Goal: Task Accomplishment & Management: Use online tool/utility

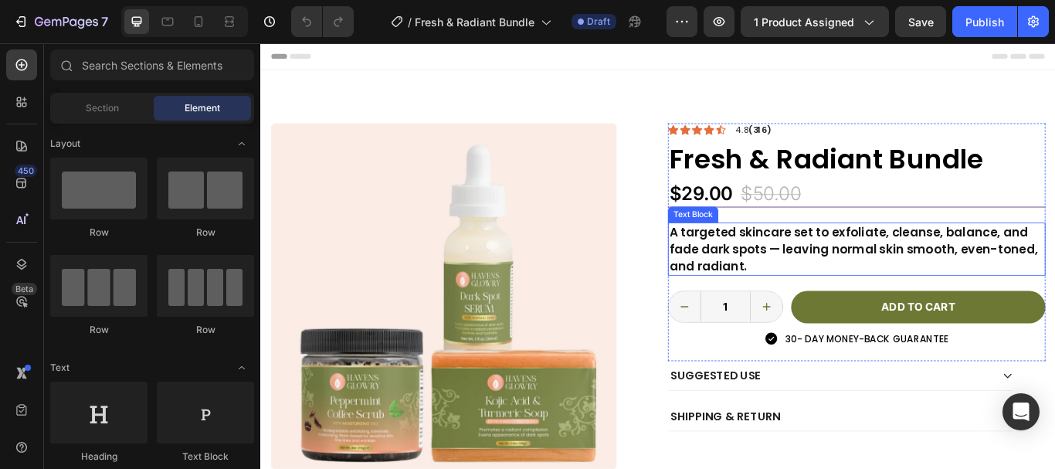
click at [785, 290] on p "A targeted skincare set to exfoliate, cleanse, balance, and fade dark spots — l…" at bounding box center [955, 283] width 437 height 59
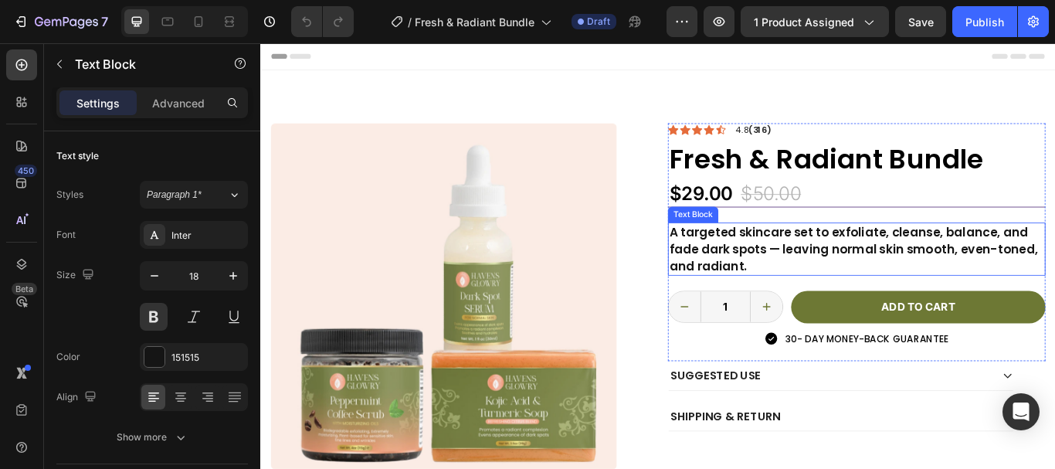
click at [785, 290] on p "A targeted skincare set to exfoliate, cleanse, balance, and fade dark spots — l…" at bounding box center [955, 283] width 437 height 59
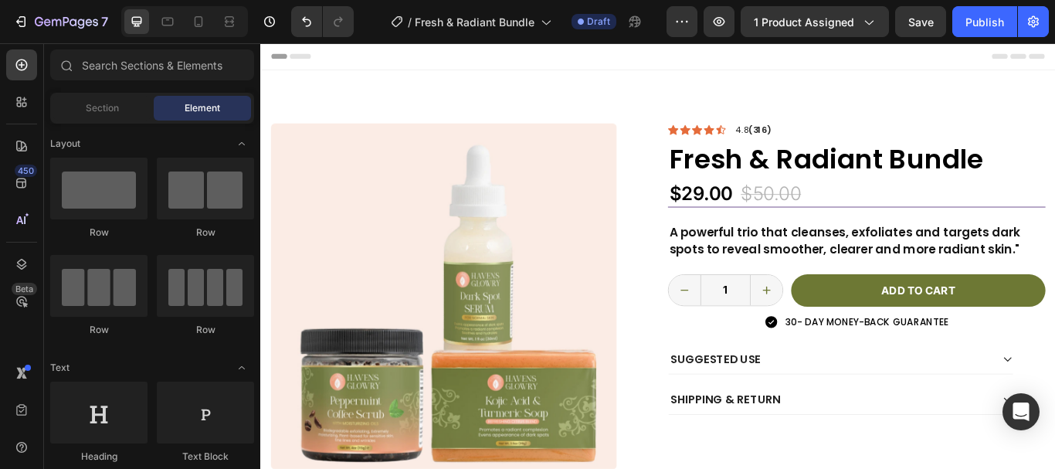
scroll to position [155, 0]
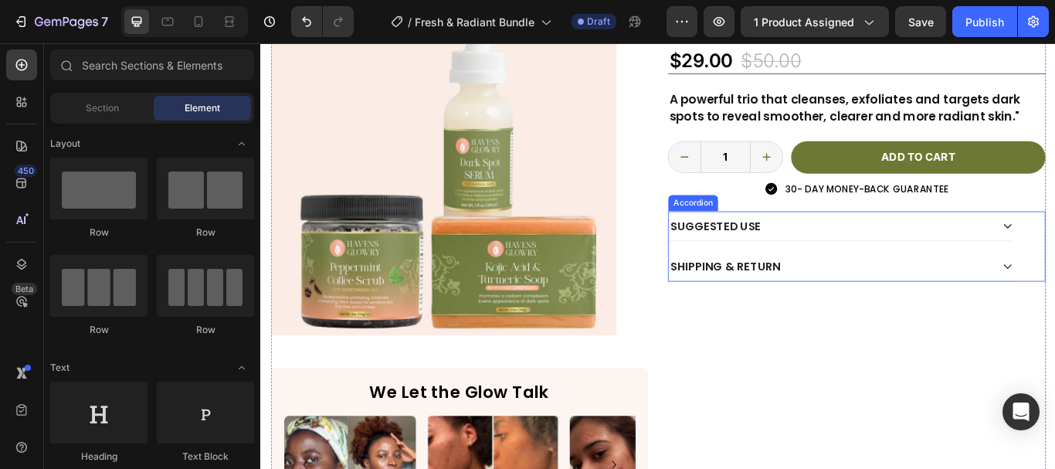
click at [854, 258] on div "SUGGESTED USE" at bounding box center [924, 257] width 377 height 22
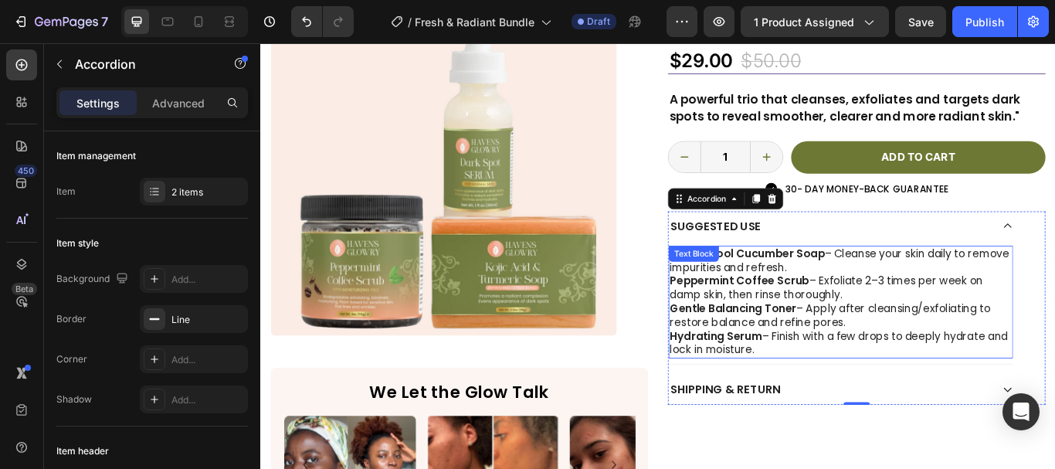
click at [808, 350] on strong "Gentle Balancing Toner" at bounding box center [812, 353] width 148 height 18
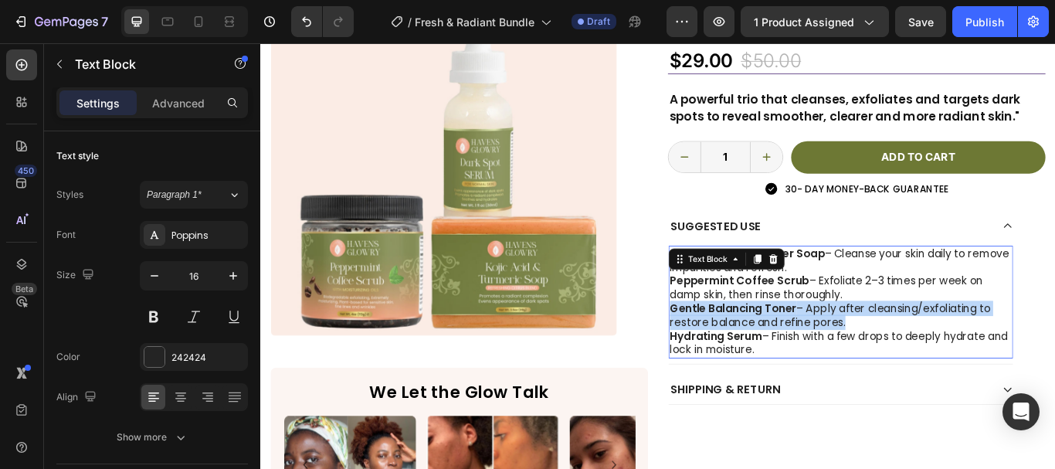
click at [808, 350] on strong "Gentle Balancing Toner" at bounding box center [812, 353] width 148 height 18
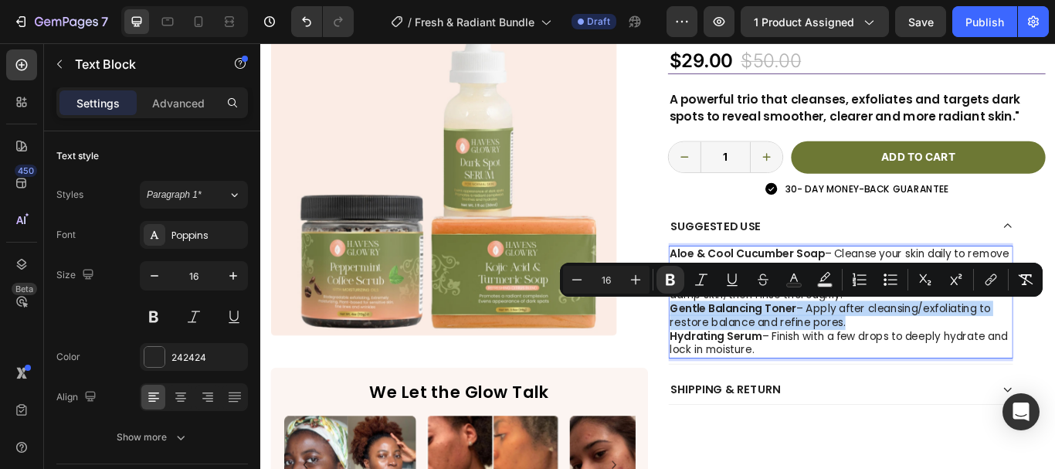
click at [809, 350] on strong "Gentle Balancing Toner" at bounding box center [812, 353] width 148 height 18
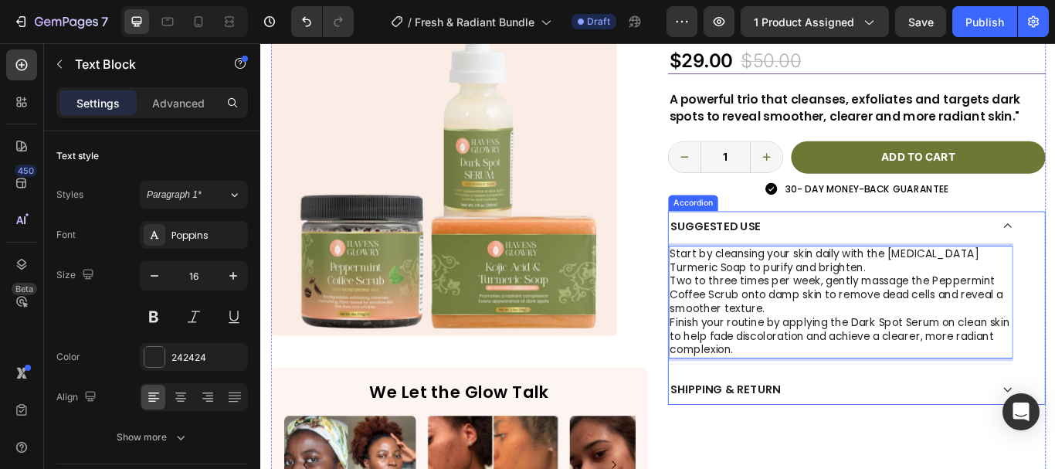
click at [869, 251] on div "SUGGESTED USE" at bounding box center [924, 257] width 377 height 22
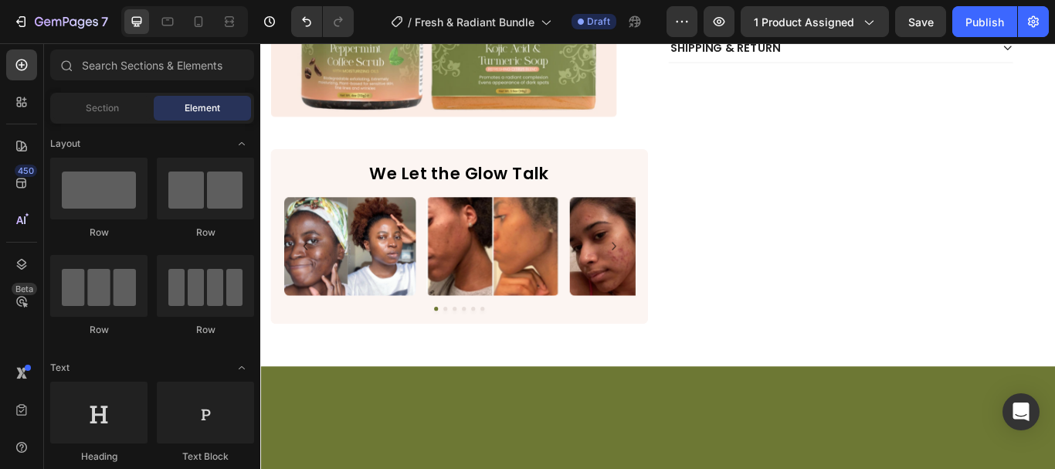
scroll to position [247, 0]
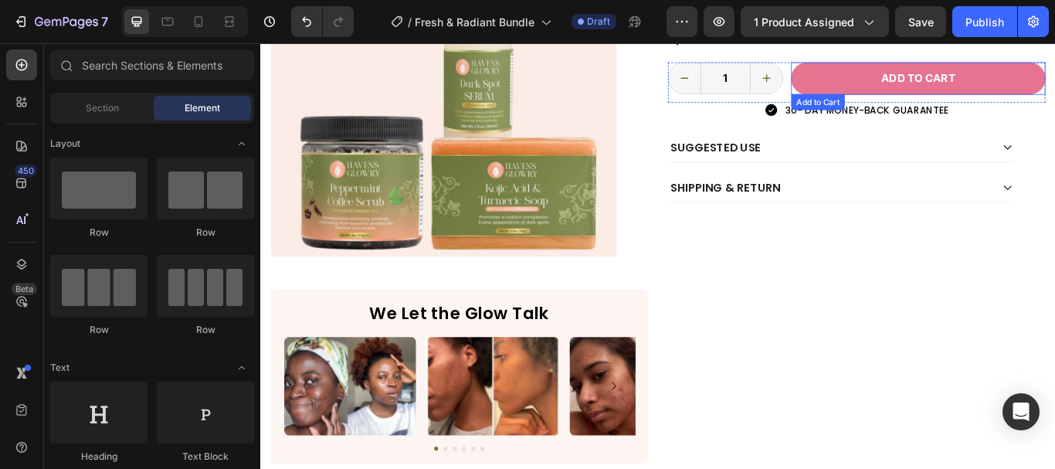
click at [1055, 99] on button "Add to cart" at bounding box center [1027, 85] width 297 height 38
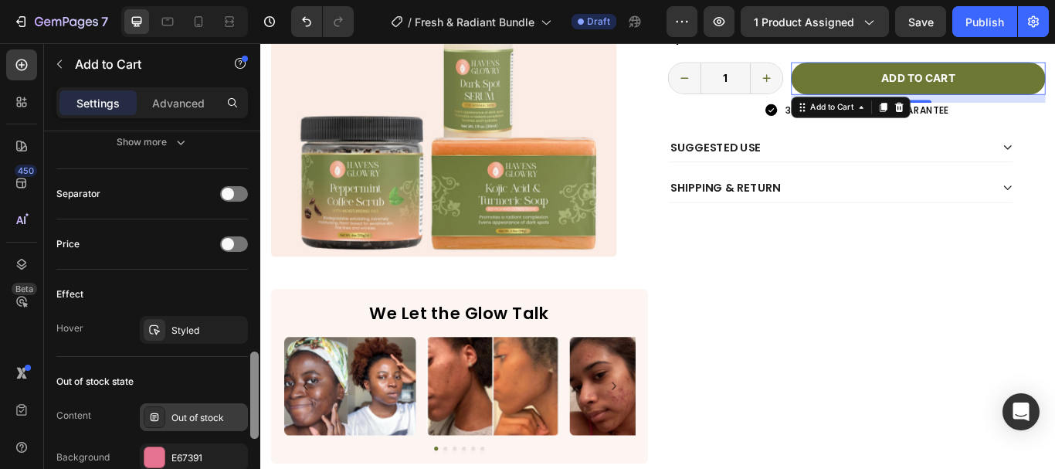
scroll to position [980, 0]
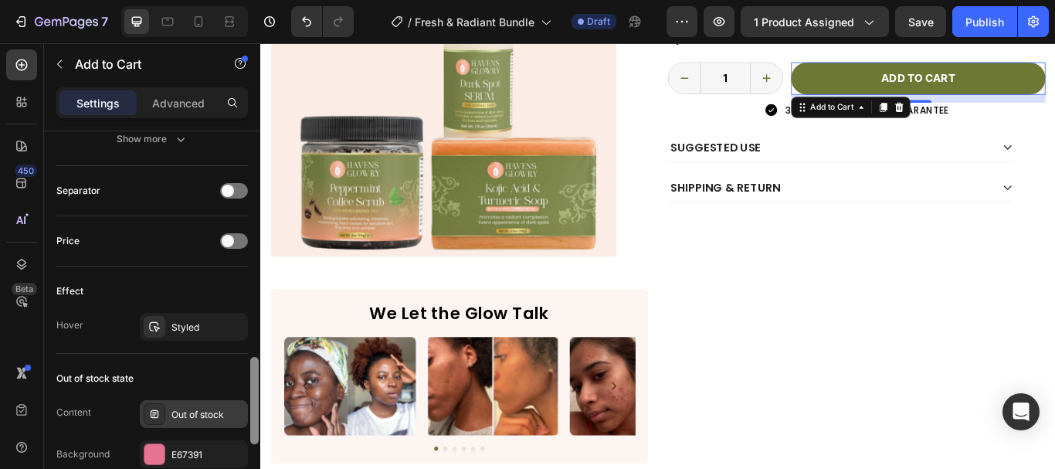
drag, startPoint x: 256, startPoint y: 204, endPoint x: 175, endPoint y: 430, distance: 240.5
click at [175, 430] on div "Layout Product source Fresh & Radiant Bundle Size Width 1000 Height Auto Paddin…" at bounding box center [152, 322] width 216 height 382
click at [208, 328] on div "Styled" at bounding box center [194, 328] width 45 height 14
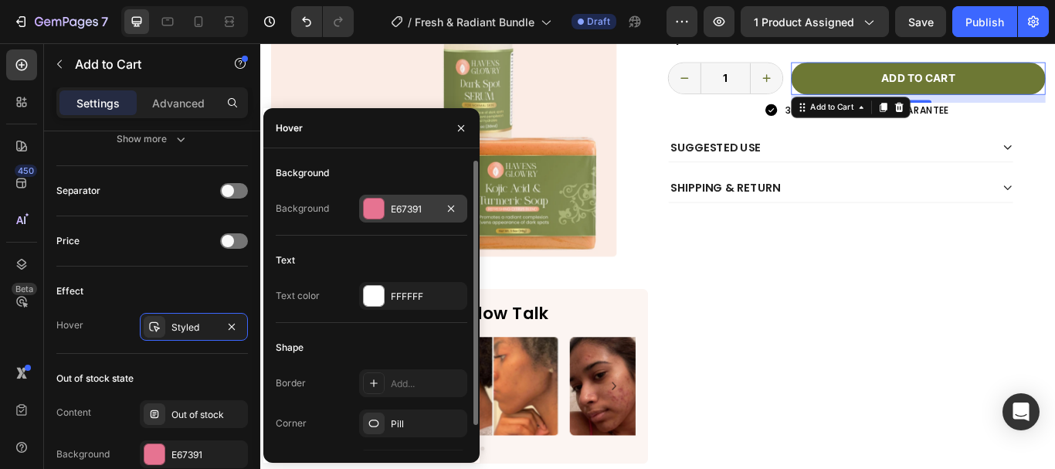
click at [368, 208] on div at bounding box center [374, 209] width 20 height 20
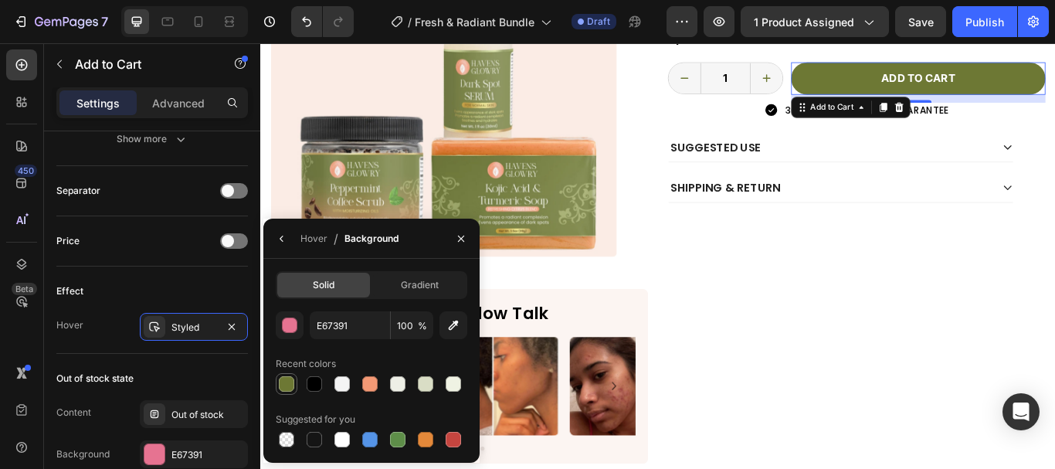
click at [287, 376] on div at bounding box center [286, 383] width 15 height 15
type input "6D7834"
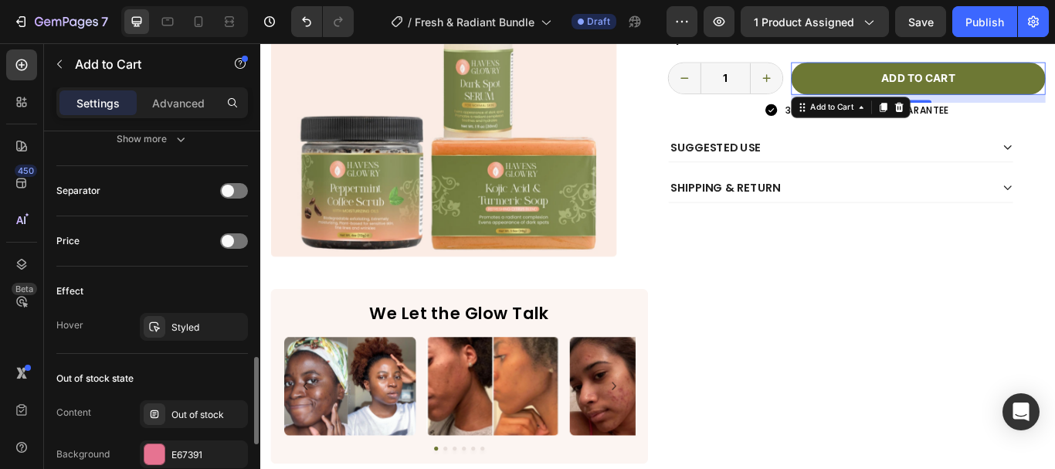
click at [162, 279] on div "Effect" at bounding box center [152, 291] width 192 height 25
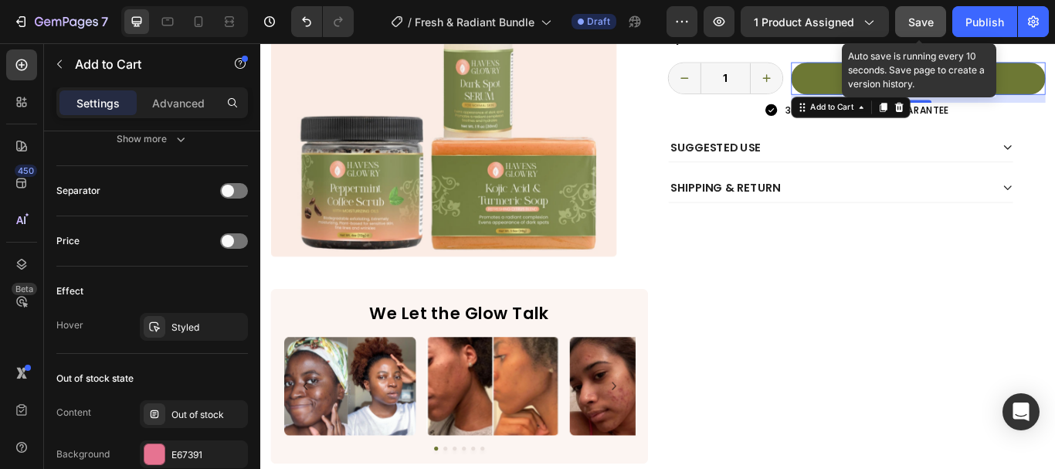
click at [919, 35] on button "Save" at bounding box center [920, 21] width 51 height 31
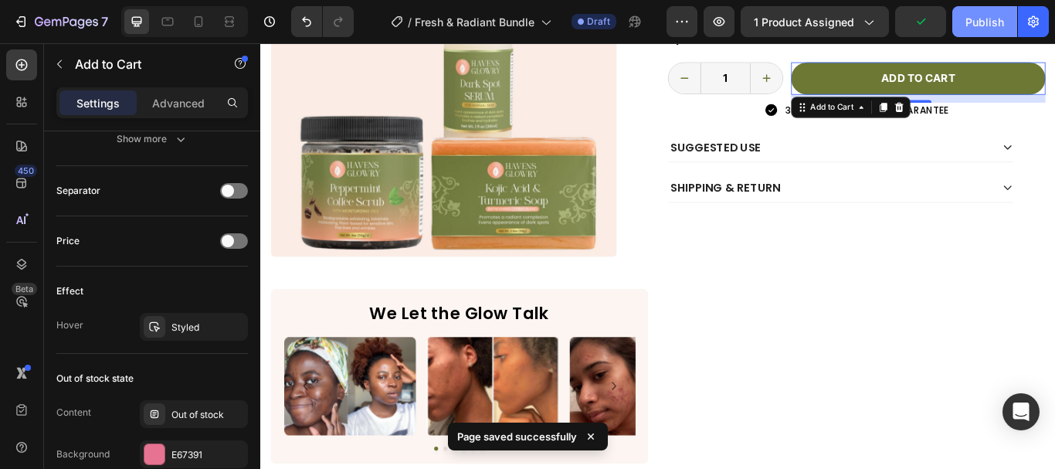
click at [994, 22] on div "Publish" at bounding box center [985, 22] width 39 height 16
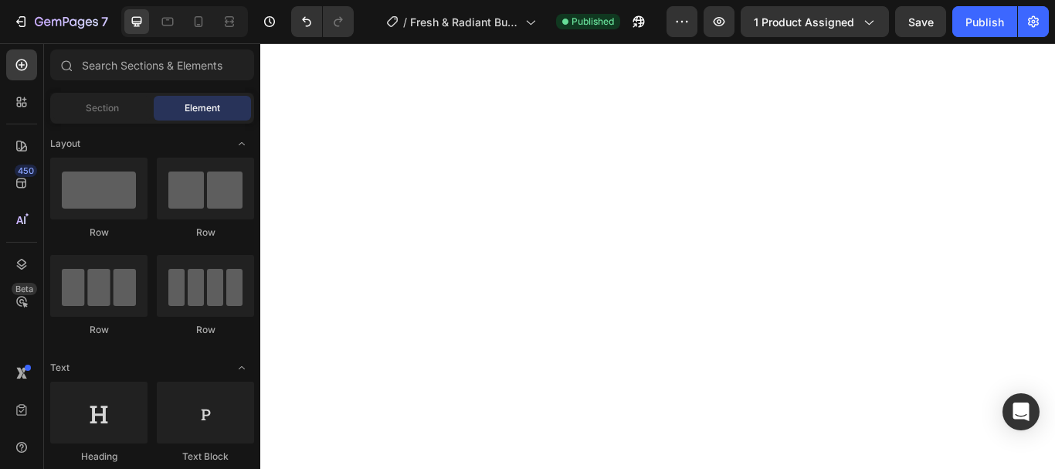
scroll to position [0, 0]
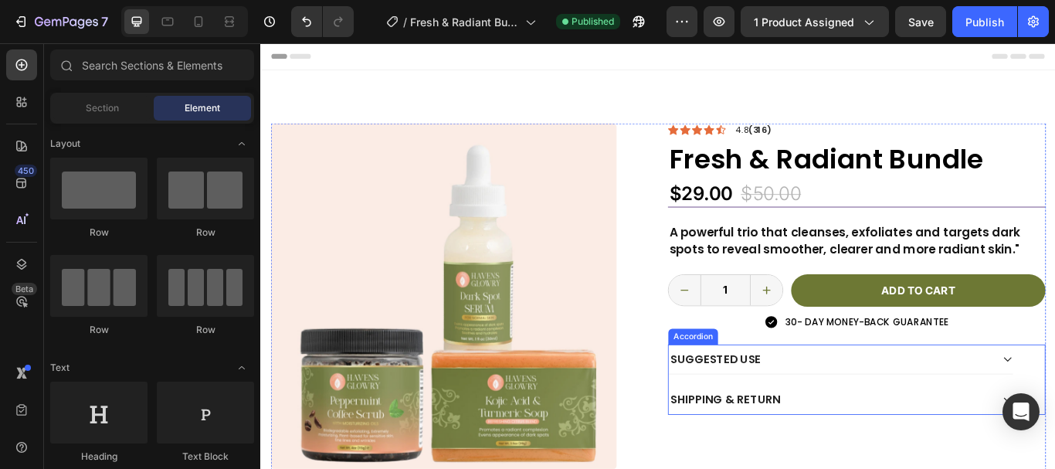
click at [853, 423] on div "SUGGESTED USE" at bounding box center [937, 412] width 402 height 34
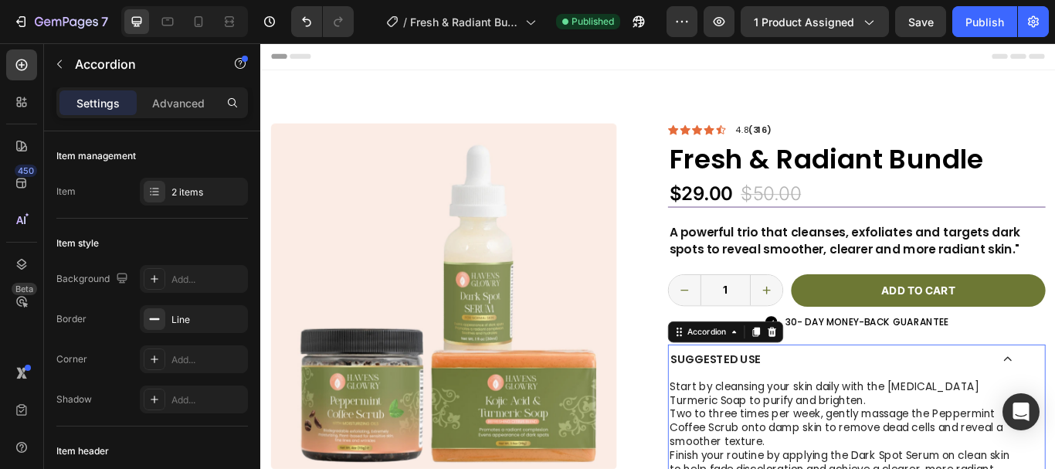
click at [853, 422] on div "SUGGESTED USE" at bounding box center [937, 412] width 402 height 34
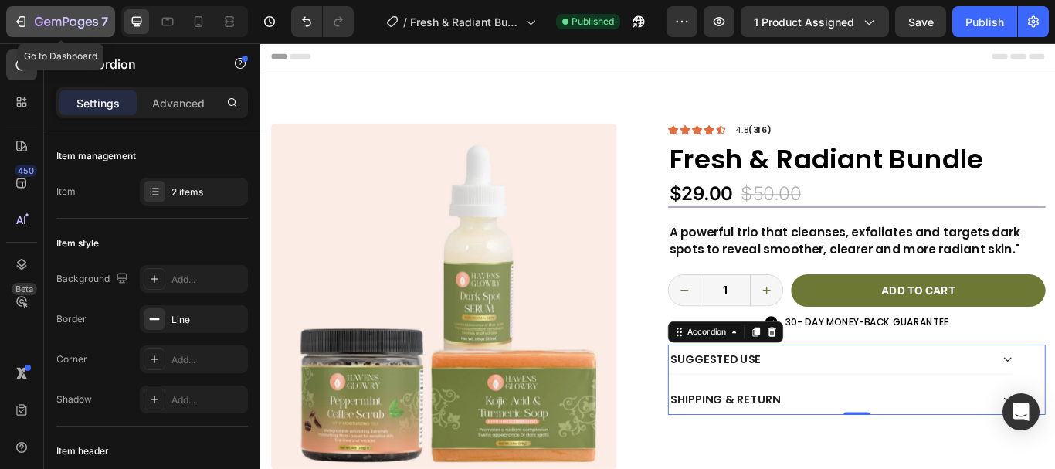
click at [22, 25] on icon "button" at bounding box center [20, 21] width 15 height 15
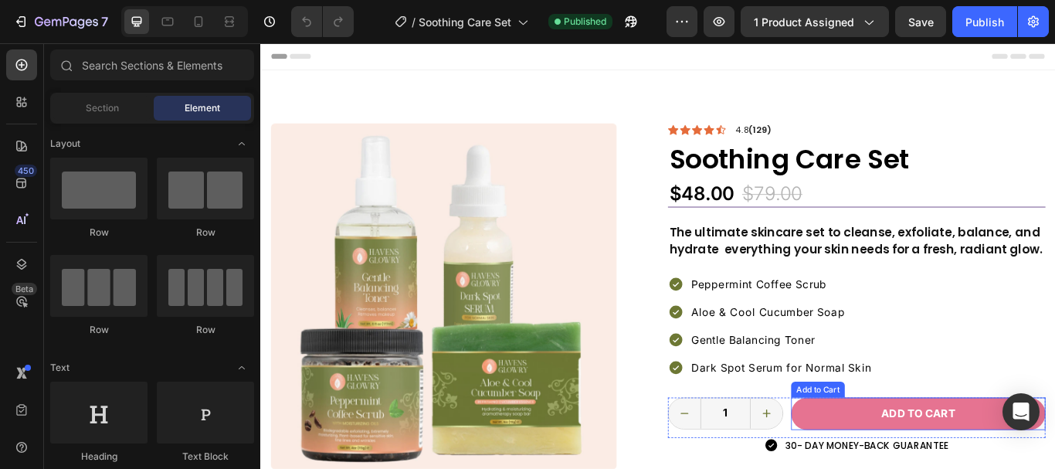
click at [947, 468] on button "Add to cart" at bounding box center [1027, 476] width 297 height 38
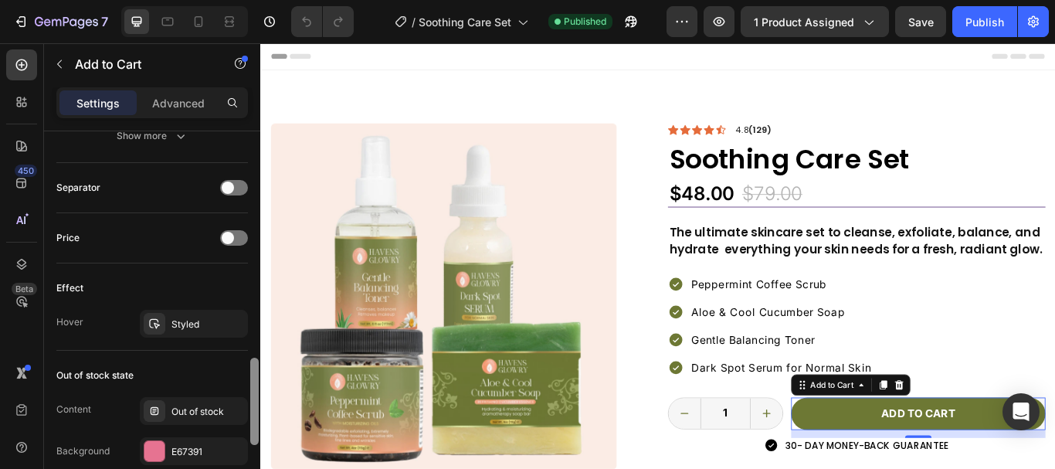
scroll to position [987, 0]
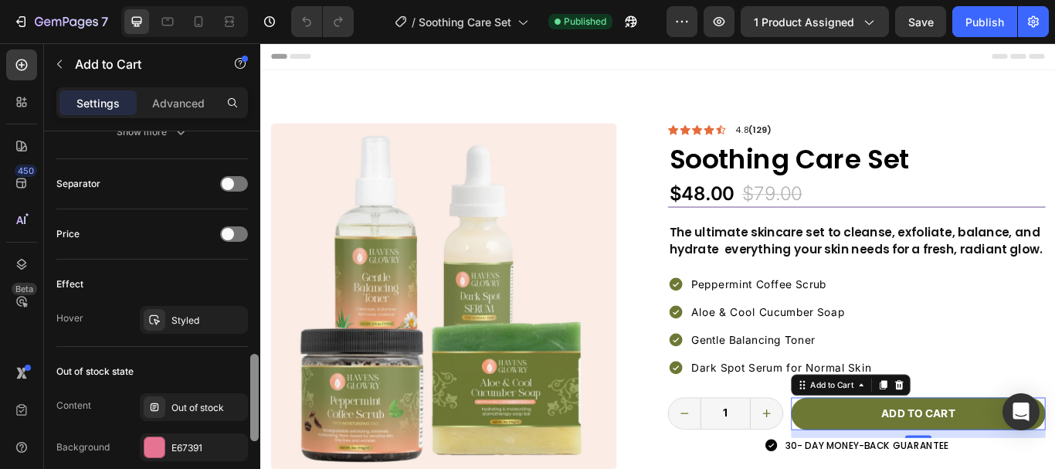
drag, startPoint x: 258, startPoint y: 219, endPoint x: 208, endPoint y: 423, distance: 210.8
click at [208, 423] on div "Layout Product source Soothing Care Set Size Width 1000 Height Auto Padding 14,…" at bounding box center [152, 322] width 216 height 382
click at [196, 323] on div "Styled" at bounding box center [194, 321] width 45 height 14
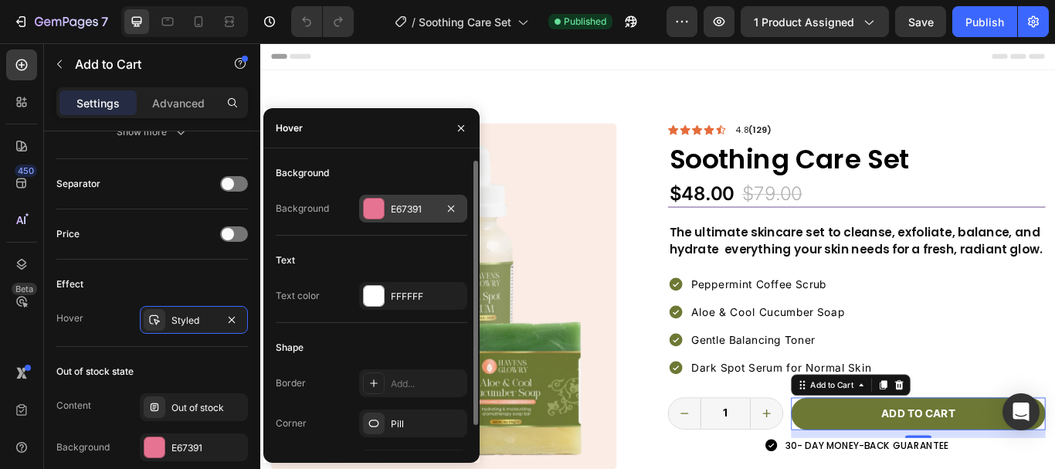
click at [372, 218] on div at bounding box center [374, 209] width 20 height 20
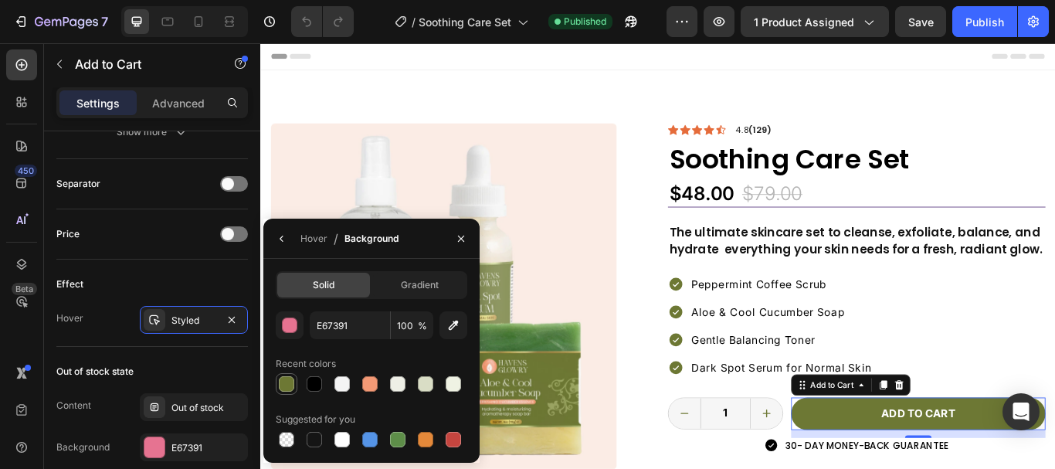
click at [287, 382] on div at bounding box center [286, 383] width 15 height 15
type input "6D7834"
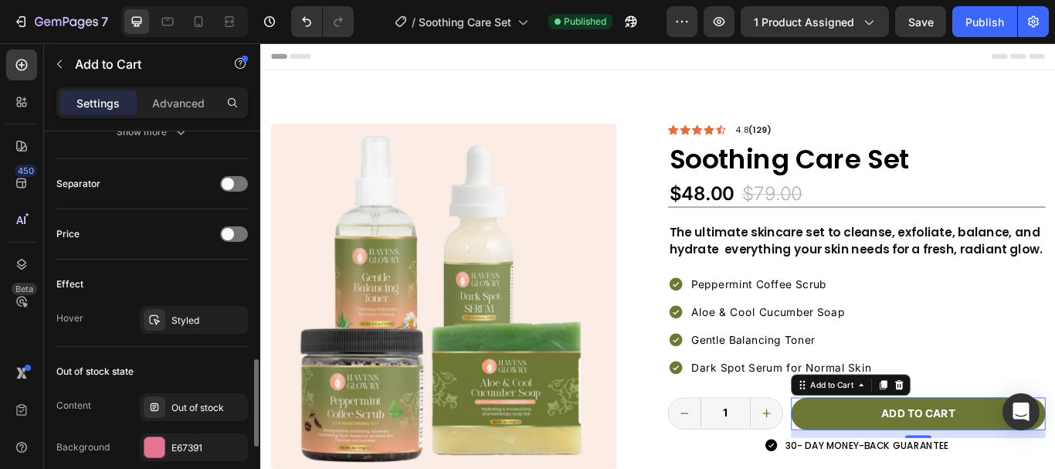
click at [202, 263] on div "Effect Hover Styled" at bounding box center [152, 303] width 192 height 87
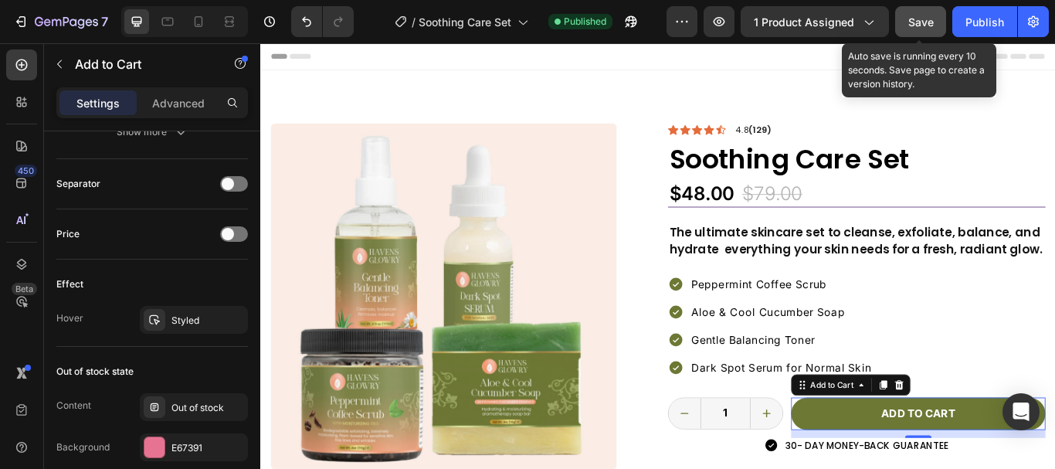
click at [928, 27] on span "Save" at bounding box center [921, 21] width 25 height 13
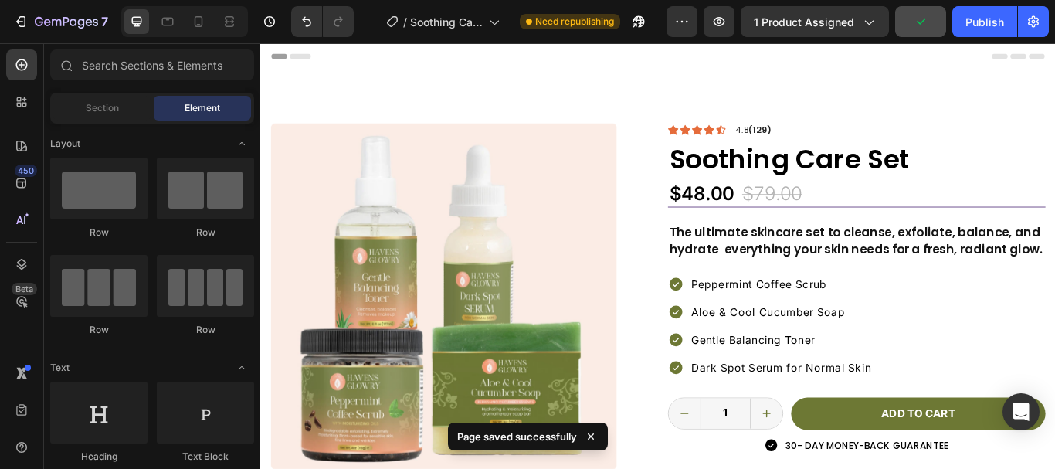
scroll to position [163, 0]
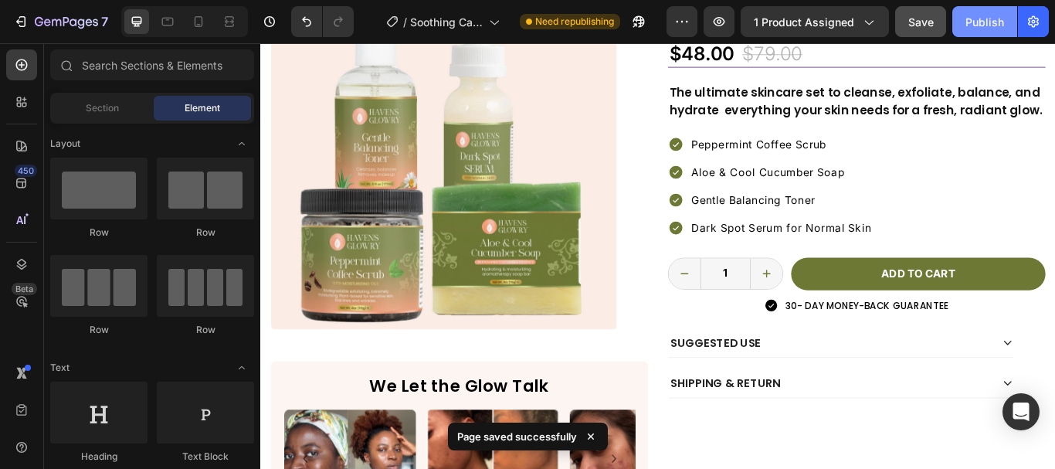
click at [980, 22] on div "Publish" at bounding box center [985, 22] width 39 height 16
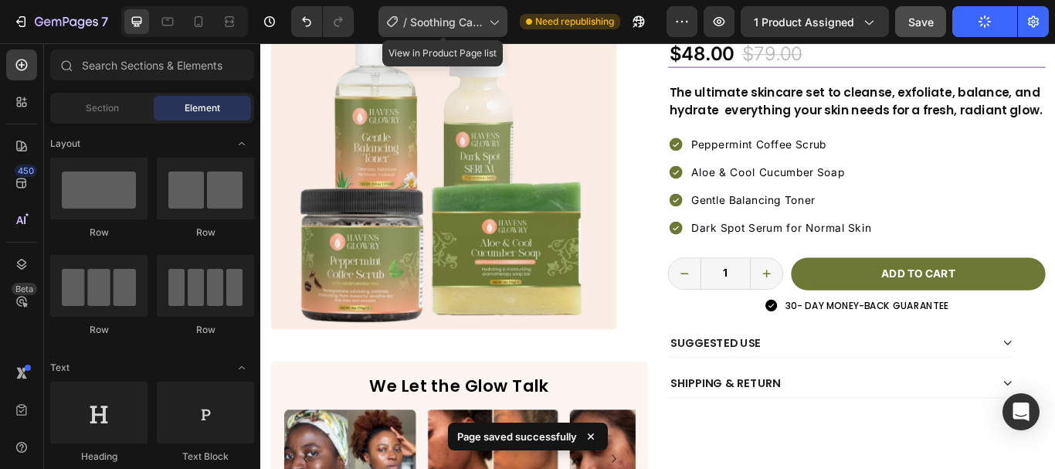
click at [484, 23] on div "/ Soothing Care Set" at bounding box center [443, 21] width 129 height 31
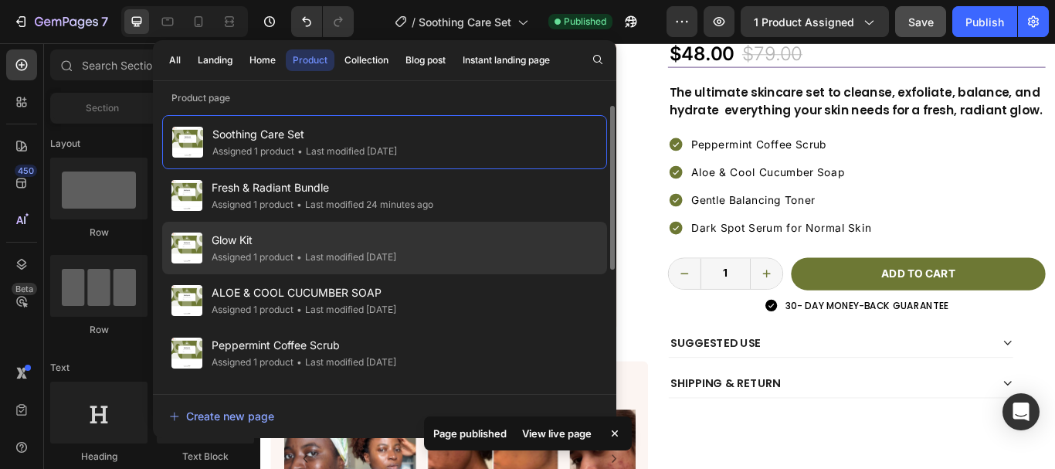
click at [243, 237] on span "Glow Kit" at bounding box center [304, 240] width 185 height 19
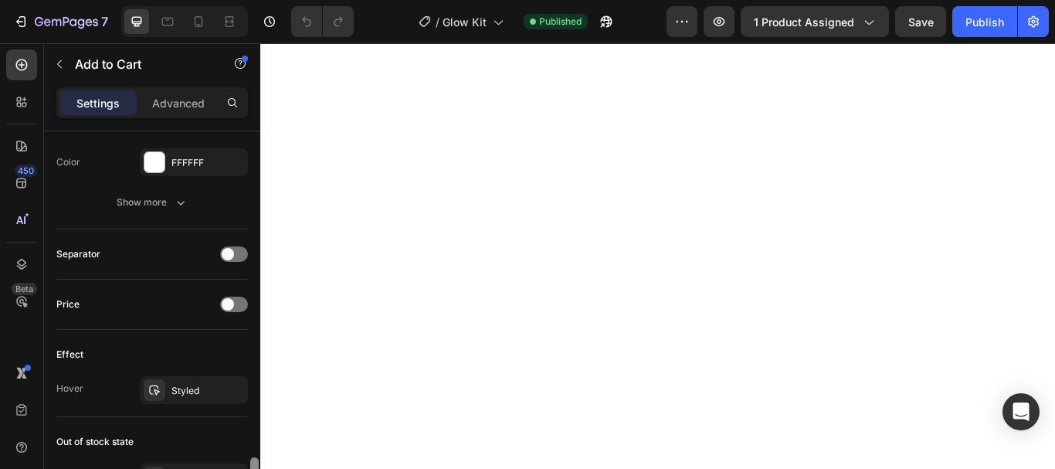
scroll to position [1023, 0]
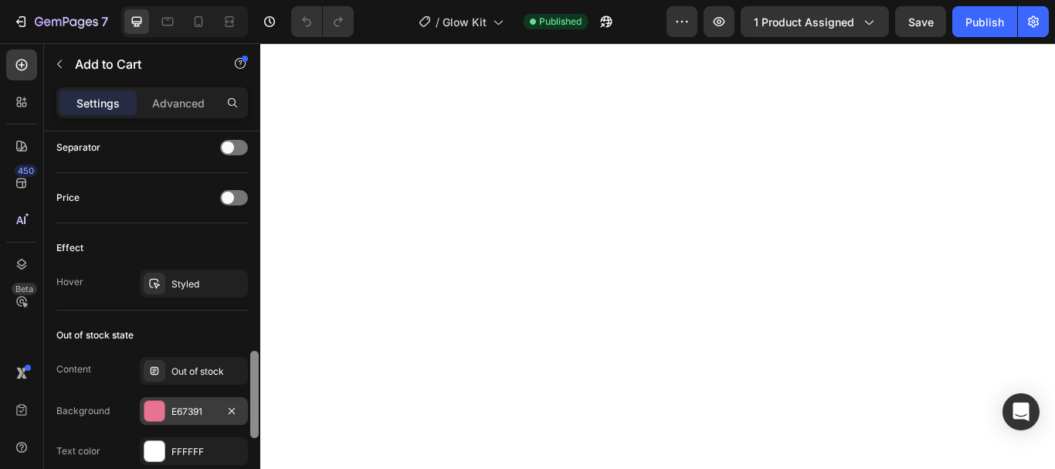
drag, startPoint x: 253, startPoint y: 185, endPoint x: 203, endPoint y: 422, distance: 241.5
click at [203, 422] on div "Layout Product source Glow Kit Size Width 1000 Height Auto Padding 14, 24, 14, …" at bounding box center [152, 322] width 216 height 382
click at [170, 276] on div "Styled" at bounding box center [194, 284] width 108 height 28
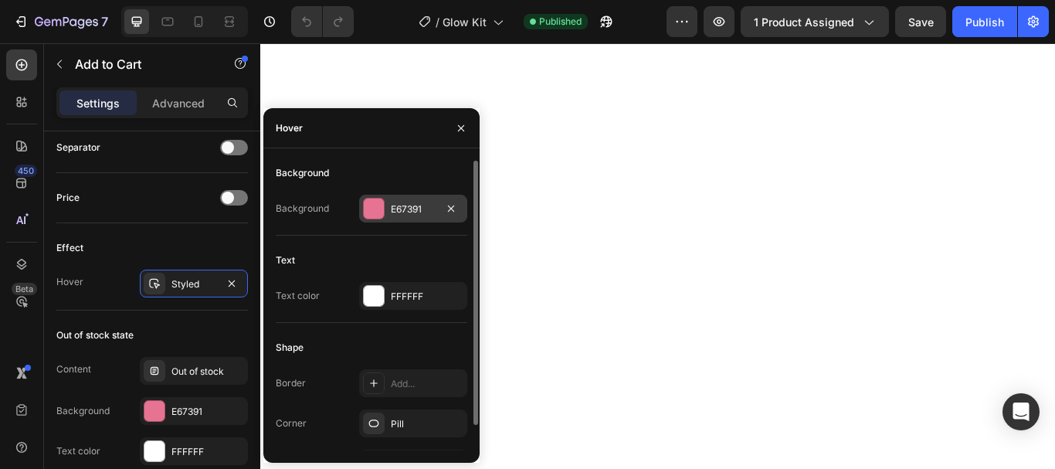
click at [375, 213] on div at bounding box center [374, 209] width 20 height 20
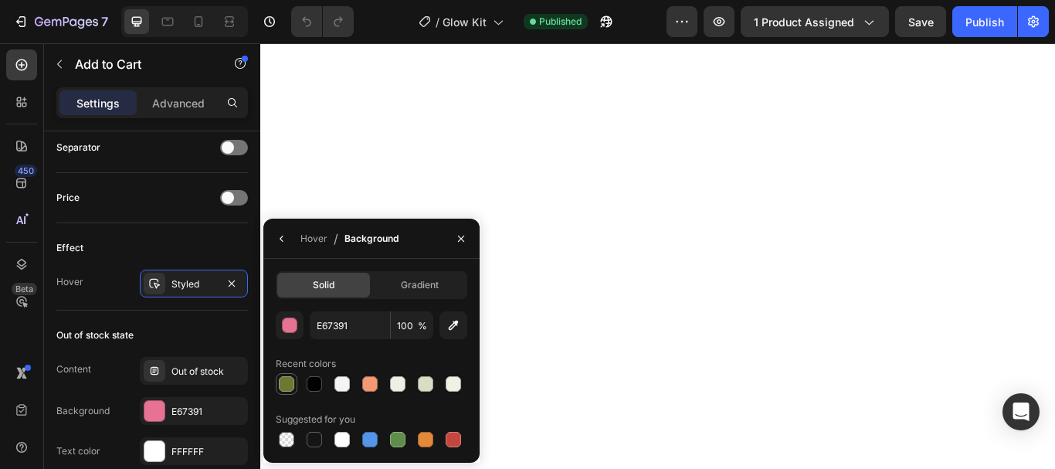
click at [284, 381] on div at bounding box center [286, 383] width 15 height 15
type input "6D7834"
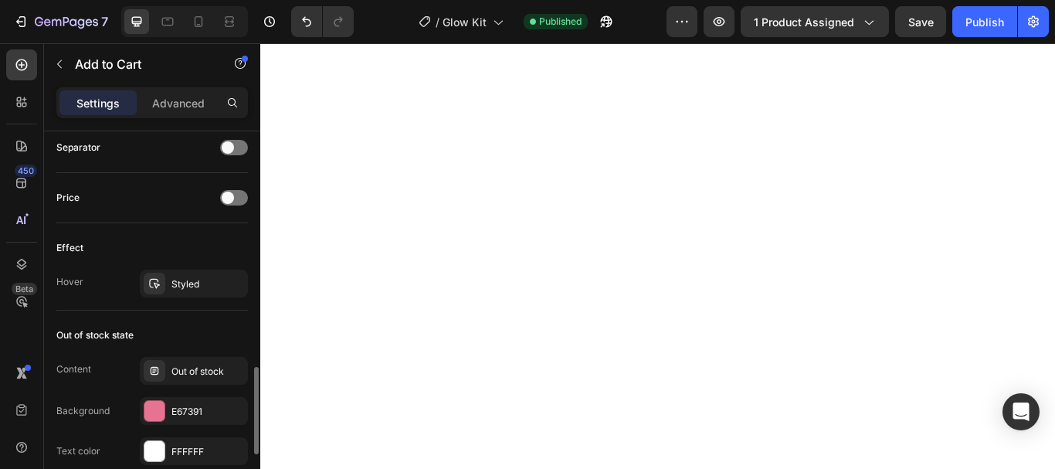
click at [205, 214] on div "Price" at bounding box center [152, 198] width 192 height 50
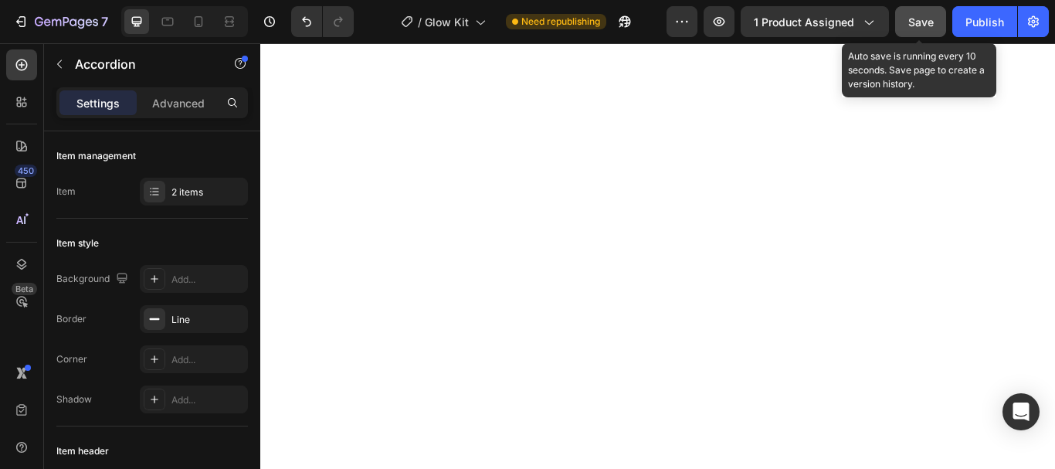
click at [915, 24] on span "Save" at bounding box center [921, 21] width 25 height 13
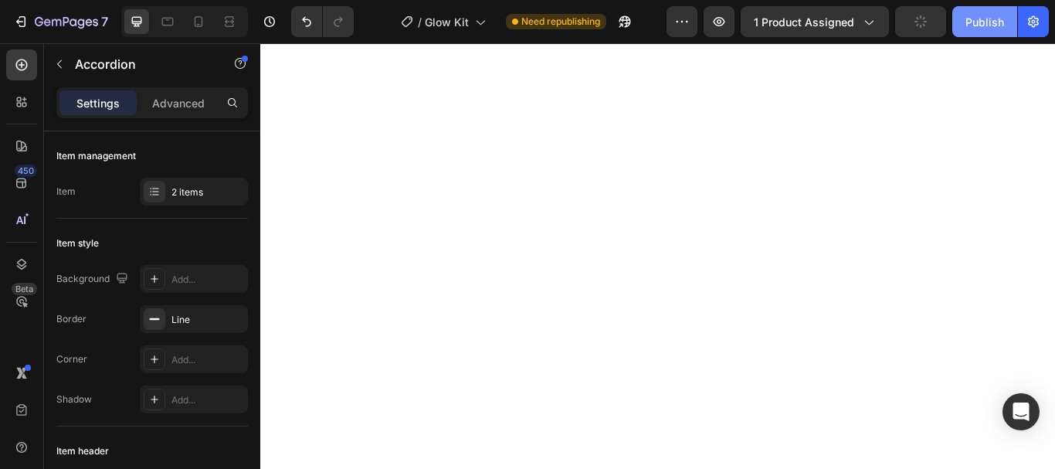
click at [970, 17] on div "Publish" at bounding box center [985, 22] width 39 height 16
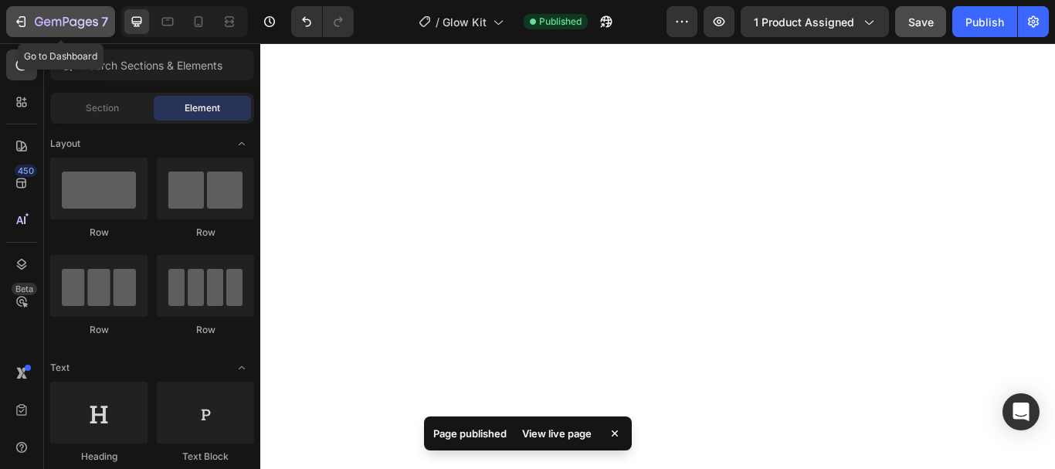
click at [52, 22] on icon "button" at bounding box center [56, 22] width 9 height 7
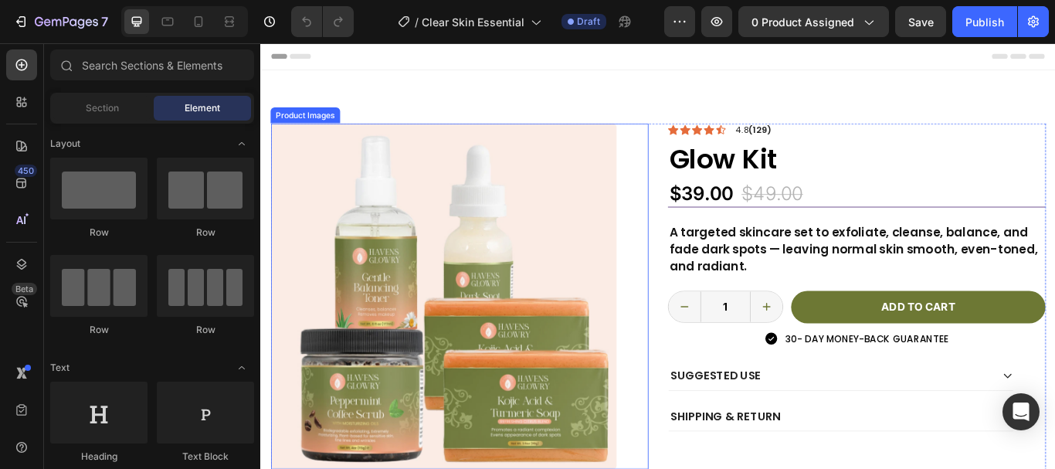
click at [603, 286] on img at bounding box center [473, 338] width 403 height 403
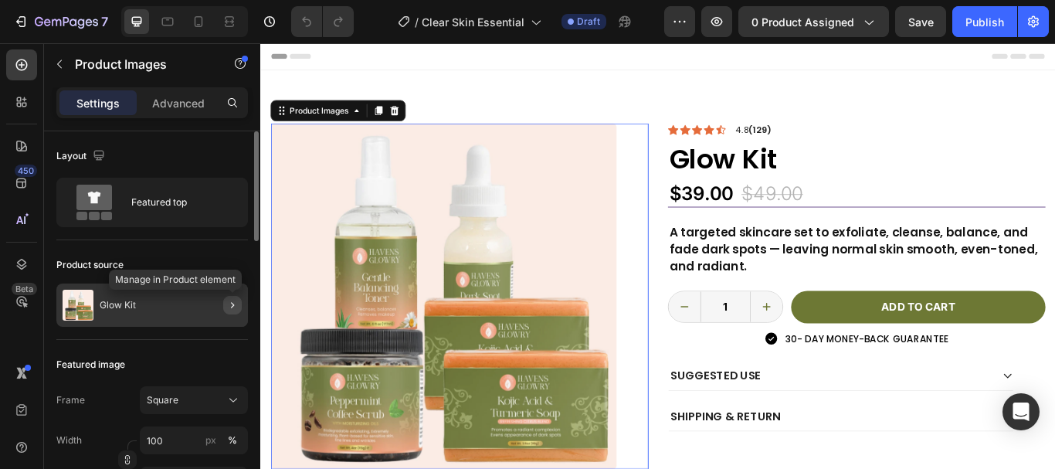
click at [229, 311] on button "button" at bounding box center [232, 305] width 19 height 19
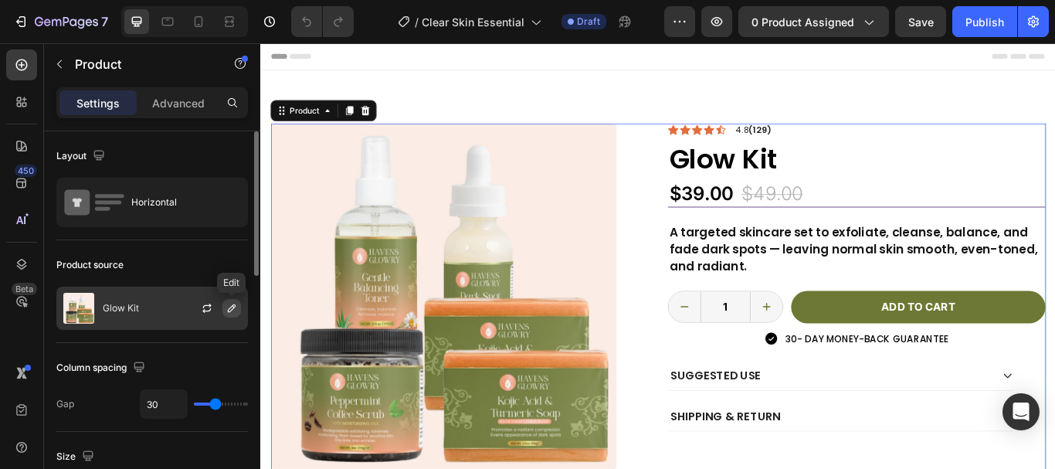
click at [229, 306] on icon "button" at bounding box center [232, 308] width 12 height 12
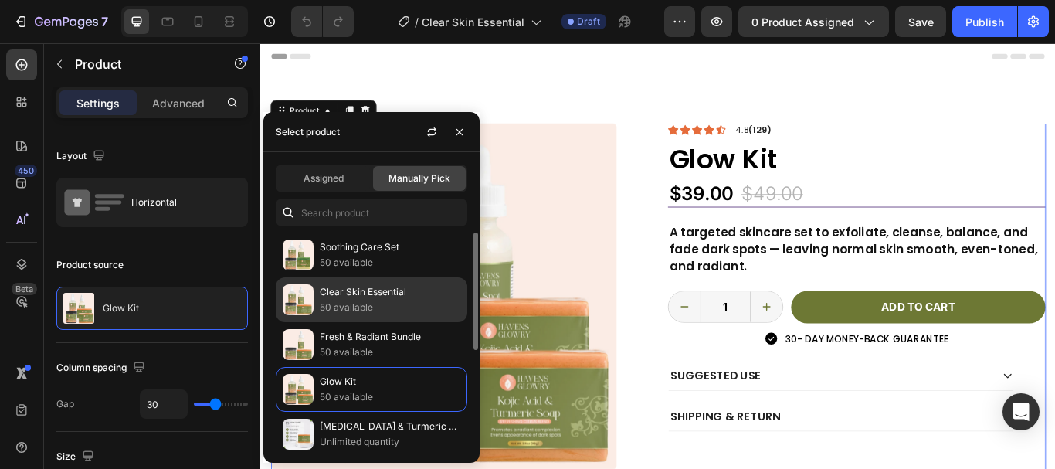
click at [325, 296] on p "Clear Skin Essential" at bounding box center [390, 291] width 141 height 15
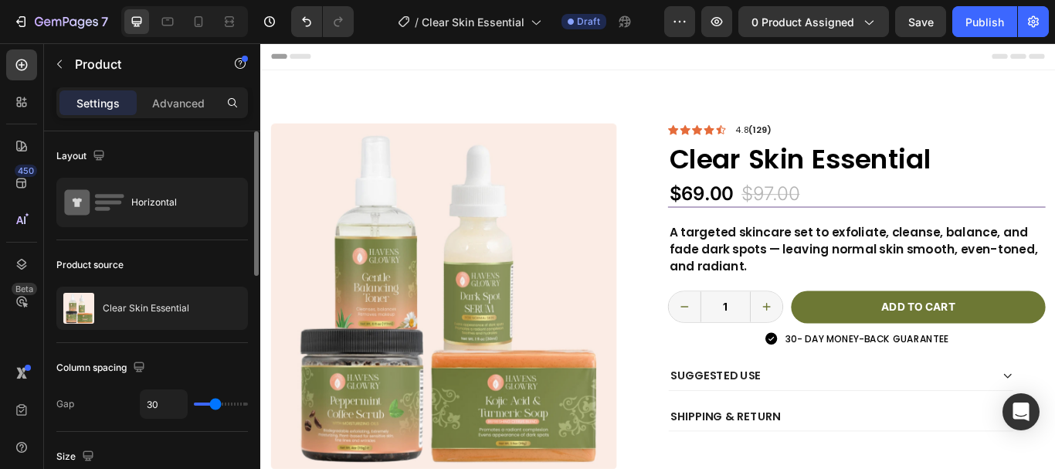
click at [214, 257] on div "Product source" at bounding box center [152, 265] width 192 height 25
click at [846, 145] on strong "(129)" at bounding box center [843, 144] width 26 height 15
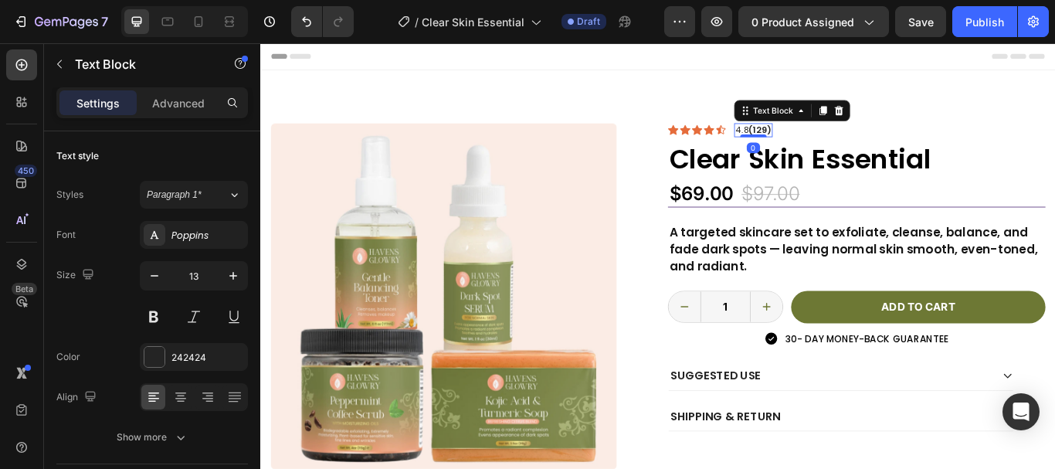
click at [846, 145] on strong "(129)" at bounding box center [843, 144] width 26 height 15
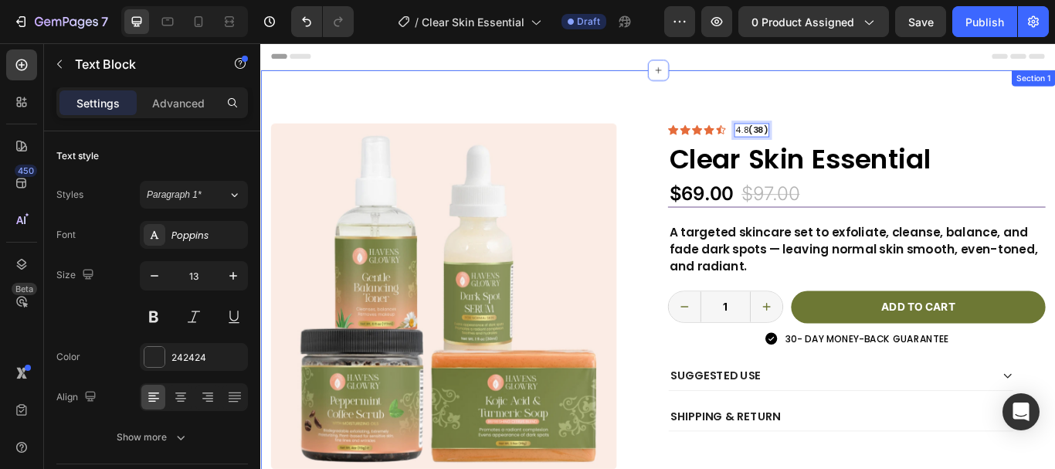
click at [820, 113] on div "Product Images We Let the Glow Talk Heading Image Image Image Image Image Image…" at bounding box center [723, 453] width 927 height 756
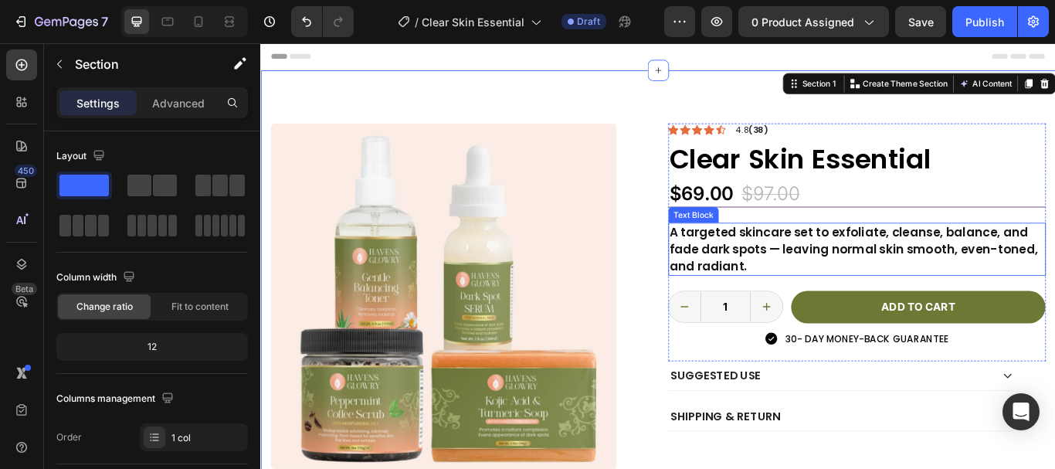
click at [793, 298] on p "A targeted skincare set to exfoliate, cleanse, balance, and fade dark spots — l…" at bounding box center [955, 283] width 437 height 59
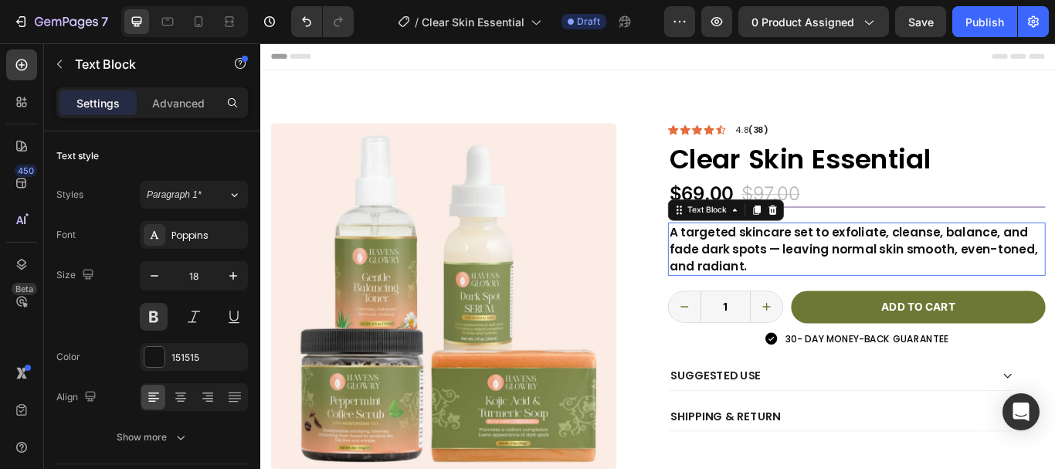
click at [793, 298] on p "A targeted skincare set to exfoliate, cleanse, balance, and fade dark spots — l…" at bounding box center [955, 283] width 437 height 59
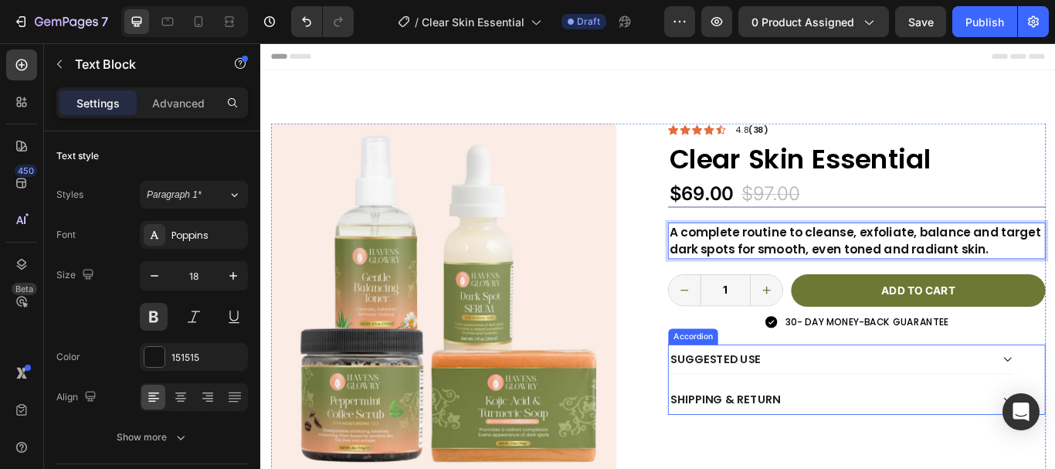
click at [891, 413] on div "SUGGESTED USE" at bounding box center [924, 412] width 377 height 22
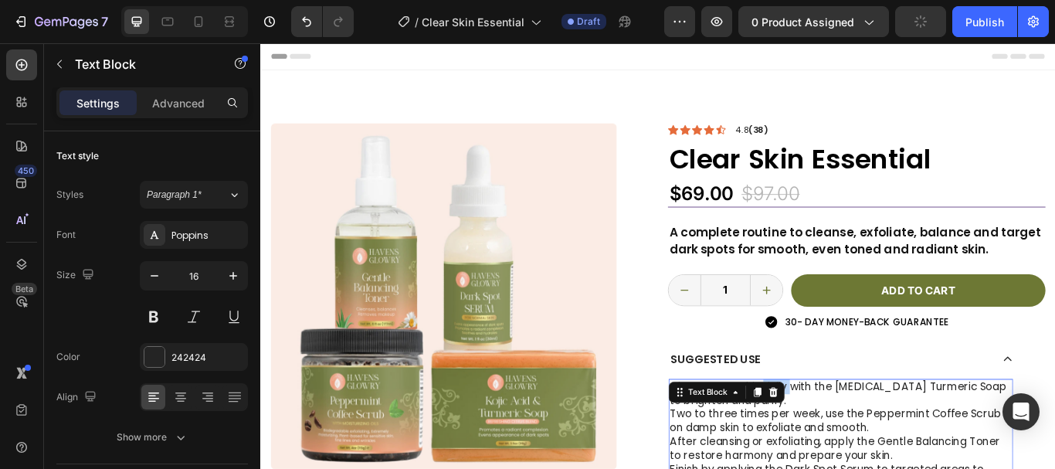
click at [865, 448] on div "Text Block" at bounding box center [803, 450] width 135 height 25
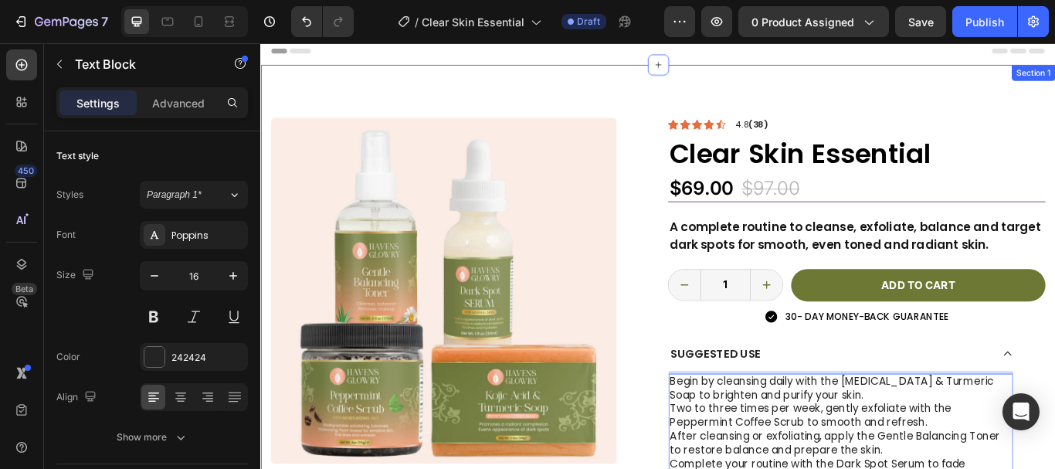
scroll to position [40, 0]
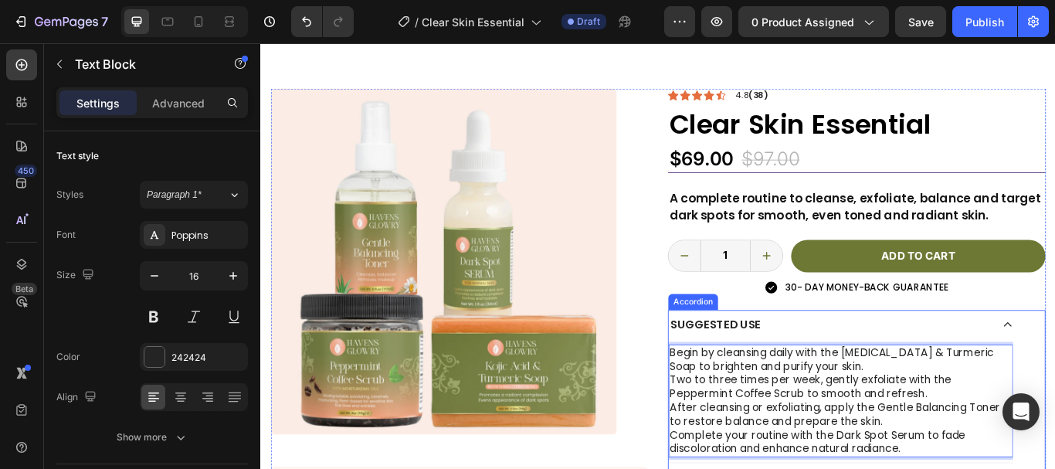
click at [860, 367] on div "SUGGESTED USE" at bounding box center [924, 372] width 377 height 22
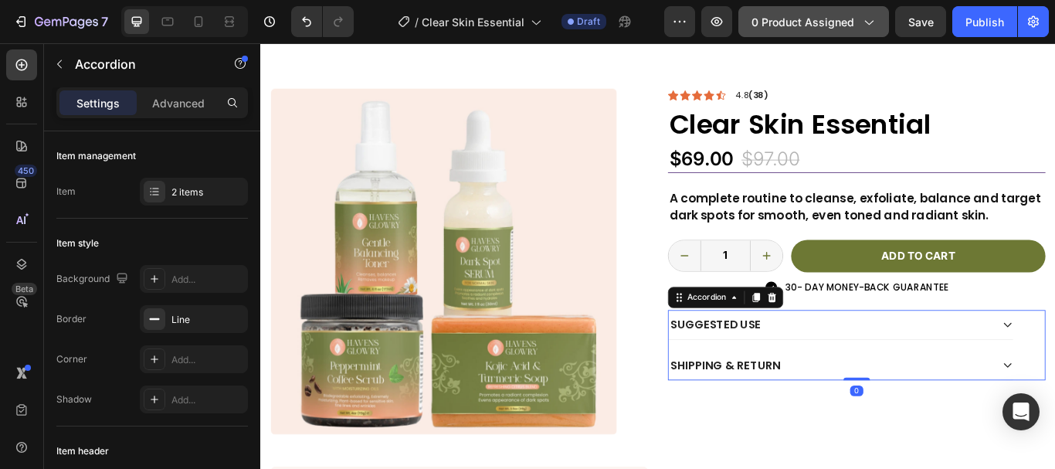
click at [849, 18] on span "0 product assigned" at bounding box center [803, 22] width 103 height 16
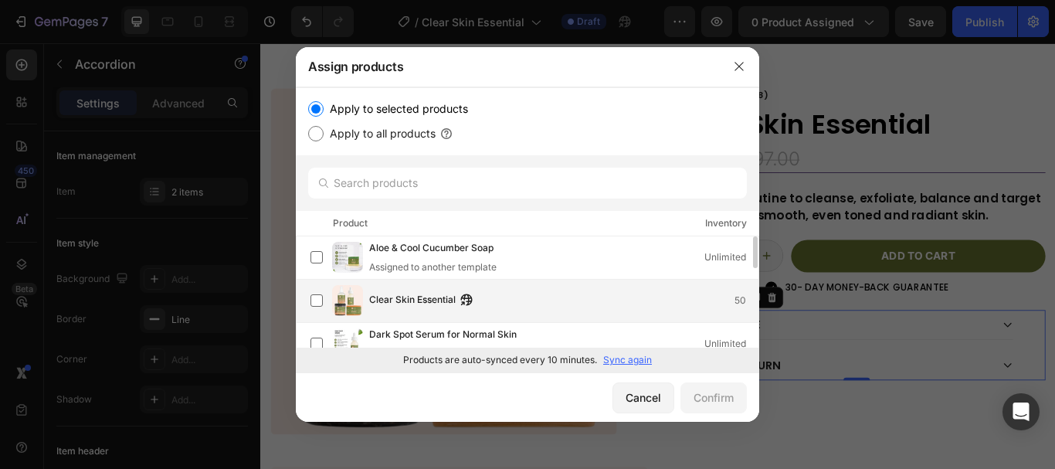
click at [524, 296] on div "Clear Skin Essential 50" at bounding box center [563, 300] width 389 height 17
click at [700, 398] on div "Confirm" at bounding box center [714, 397] width 40 height 16
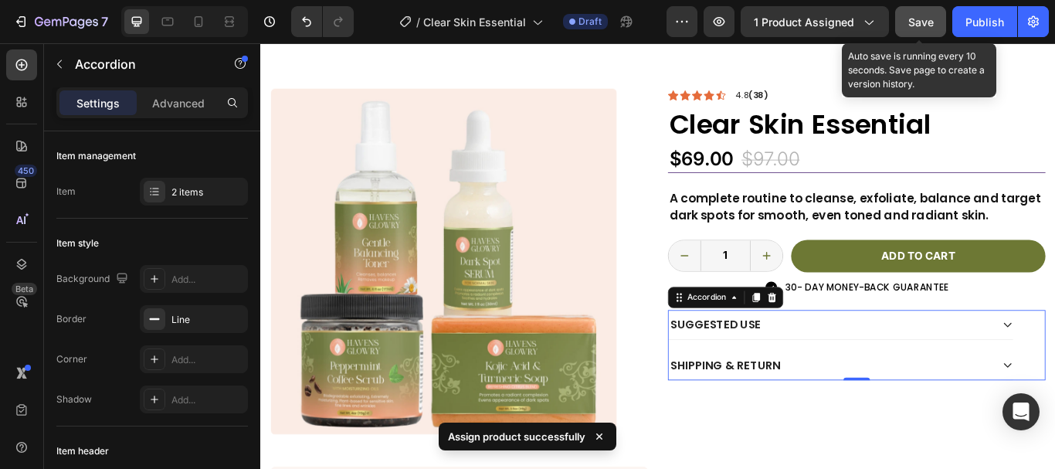
click at [939, 27] on button "Save" at bounding box center [920, 21] width 51 height 31
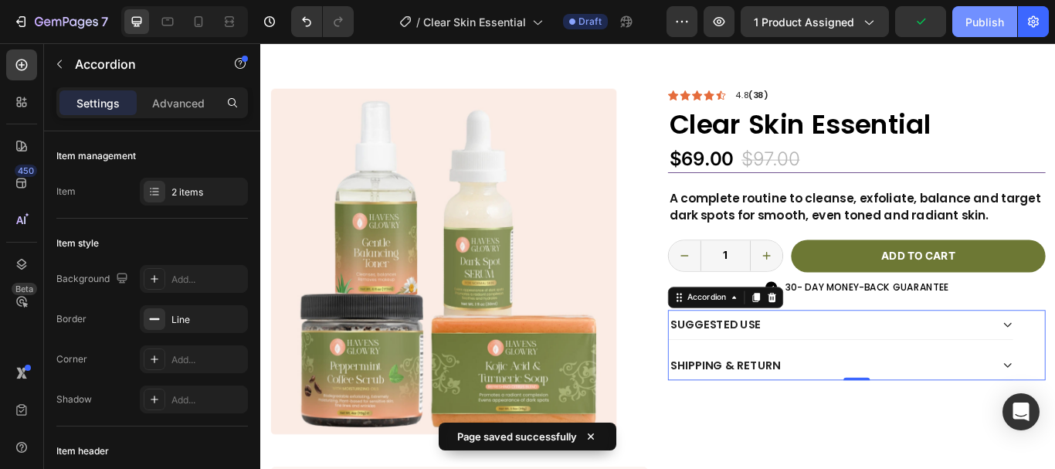
click at [984, 22] on div "Publish" at bounding box center [985, 22] width 39 height 16
